Goal: Task Accomplishment & Management: Complete application form

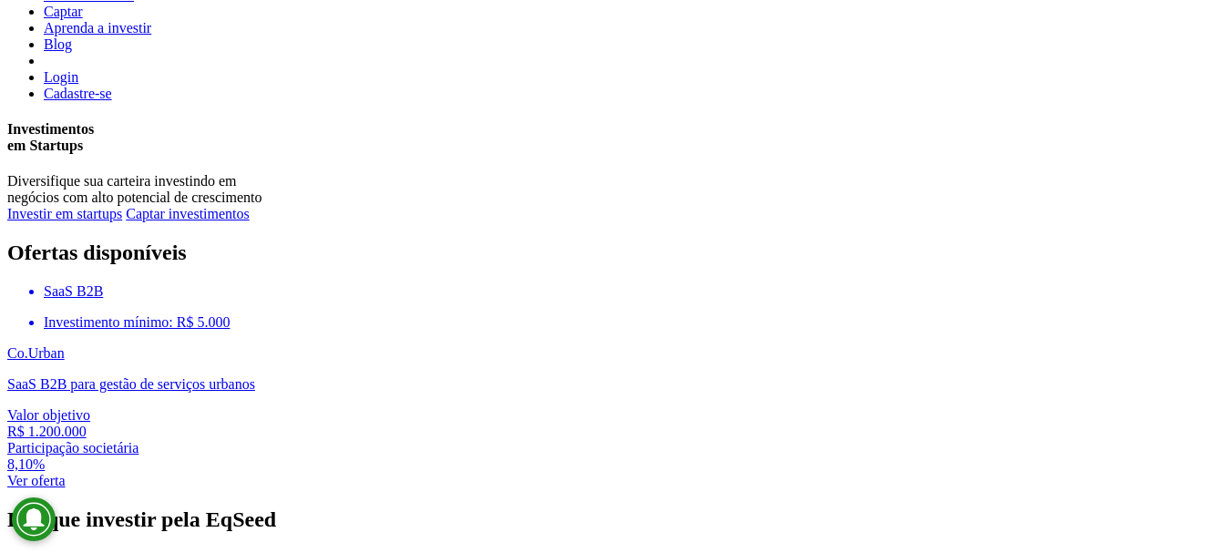
scroll to position [547, 0]
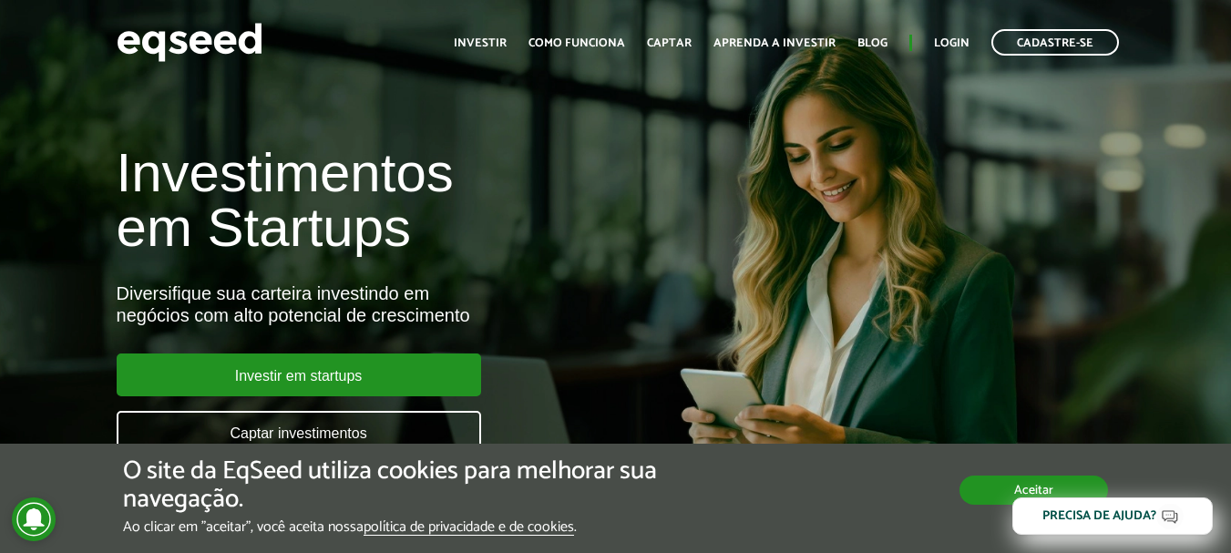
click at [1021, 495] on button "Aceitar" at bounding box center [1033, 490] width 149 height 29
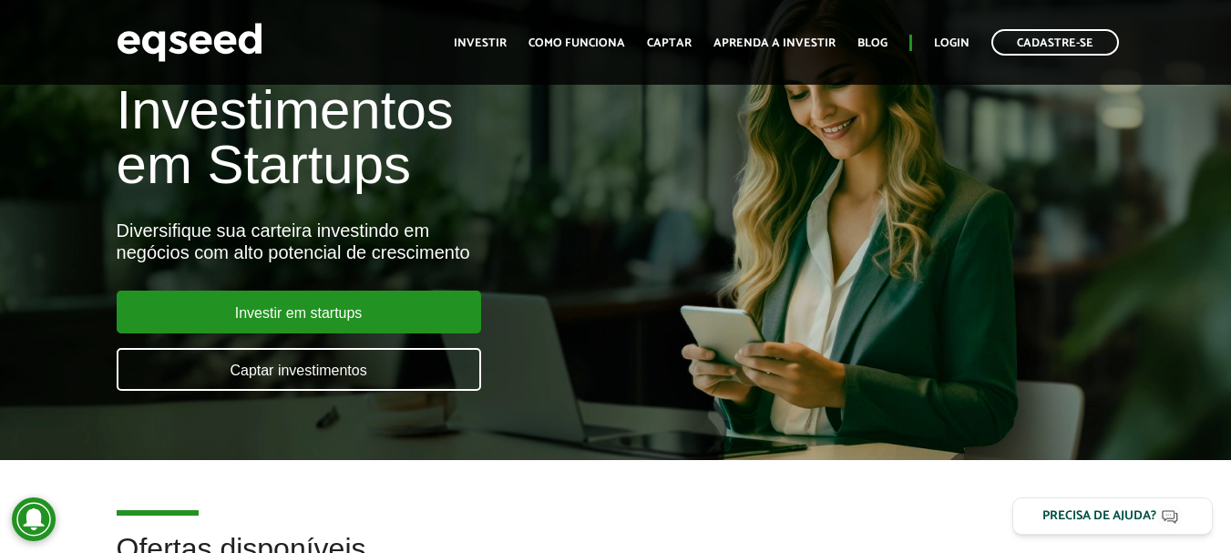
scroll to position [91, 0]
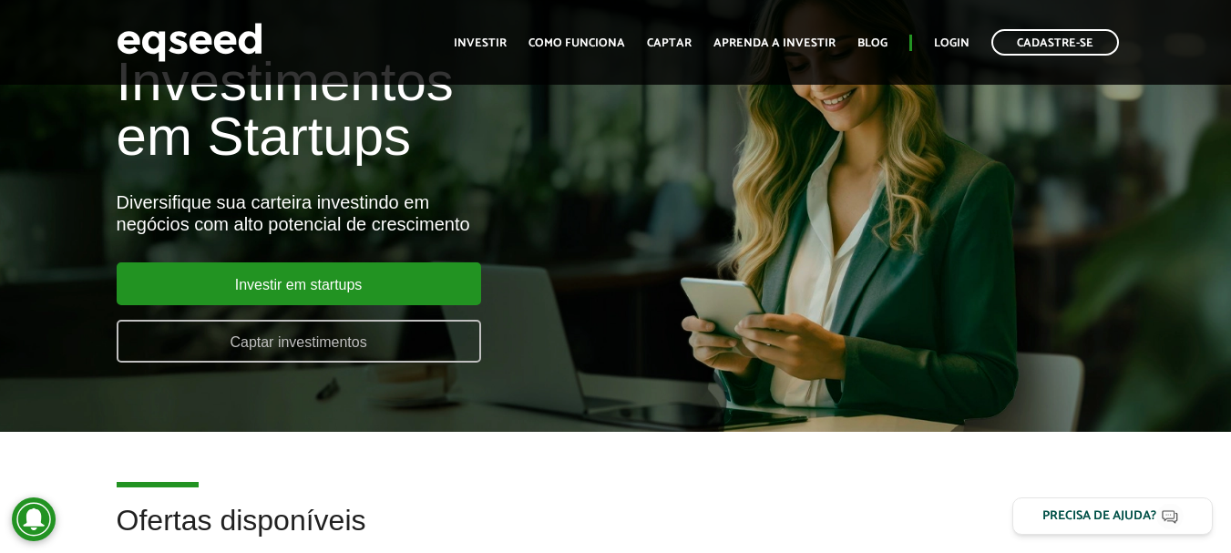
click at [325, 337] on link "Captar investimentos" at bounding box center [299, 341] width 364 height 43
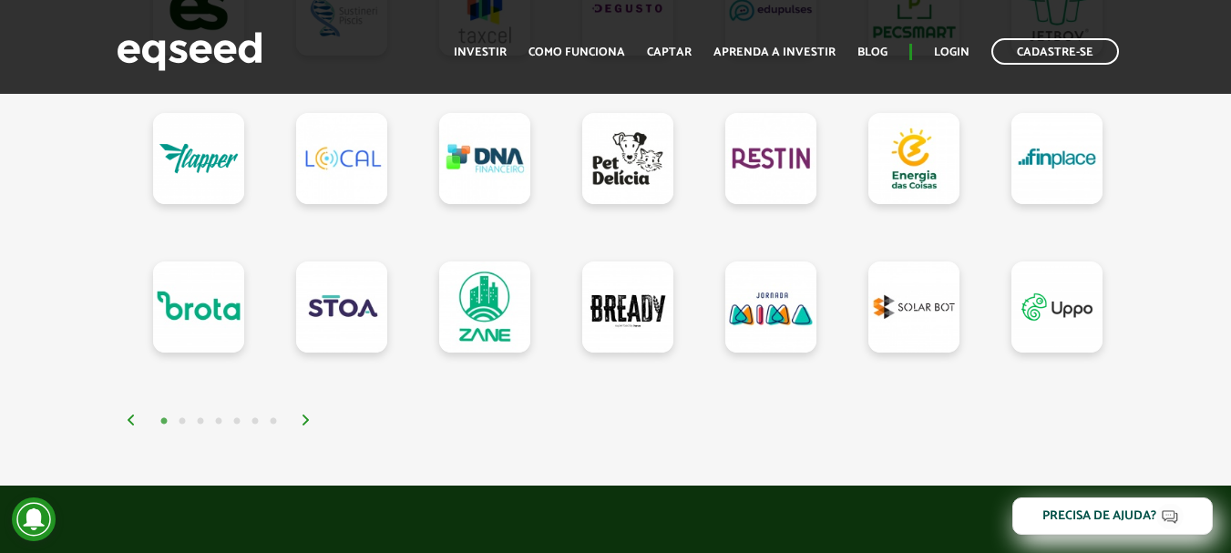
scroll to position [1822, 0]
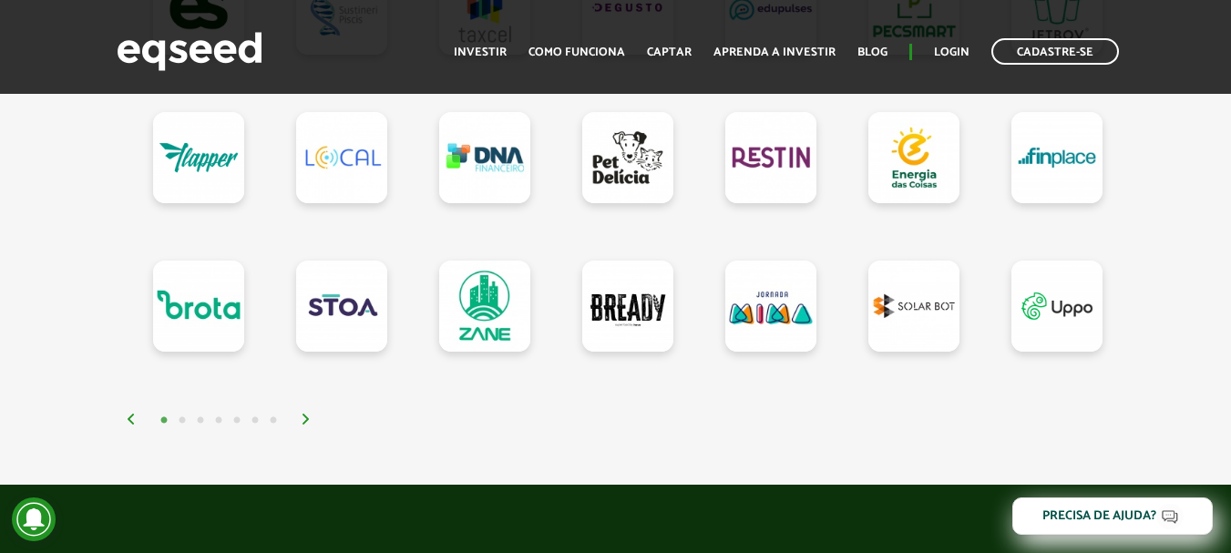
click at [186, 421] on button "2" at bounding box center [182, 421] width 18 height 18
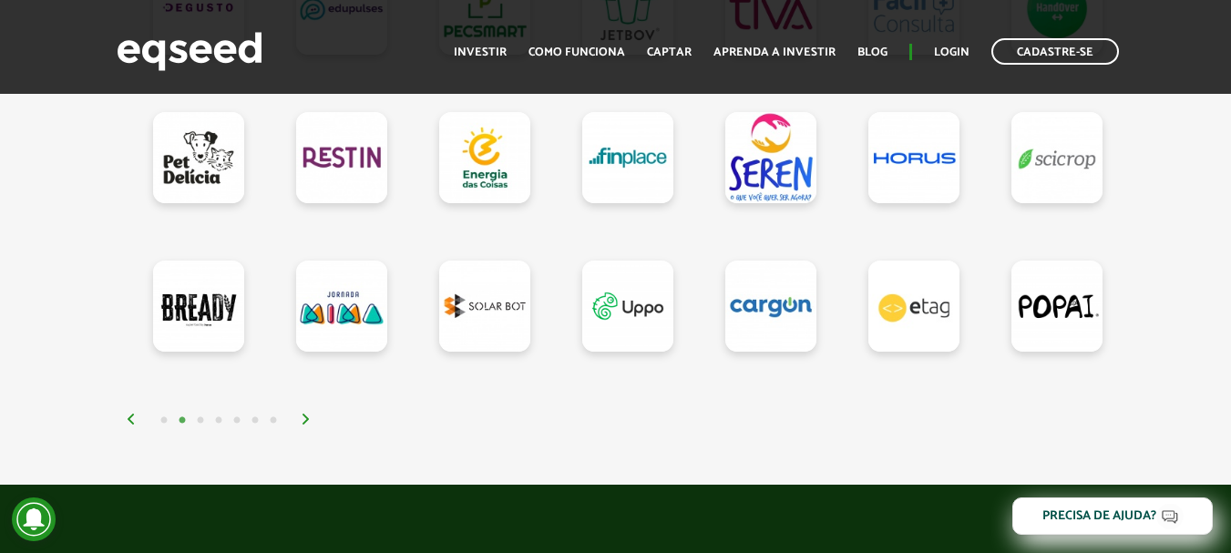
click at [203, 428] on button "3" at bounding box center [200, 421] width 18 height 18
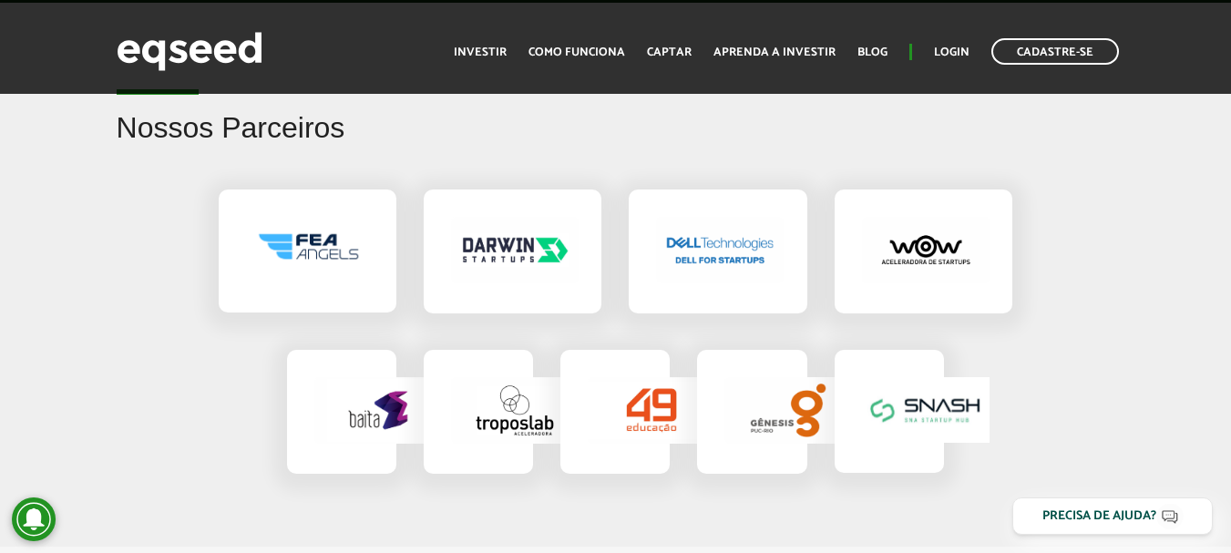
scroll to position [3007, 0]
